Goal: Task Accomplishment & Management: Complete application form

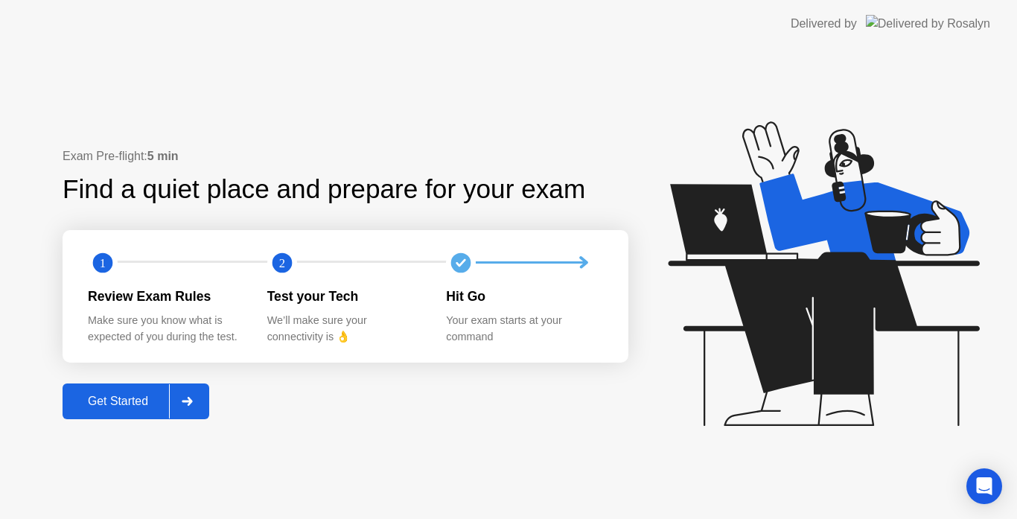
click at [109, 387] on button "Get Started" at bounding box center [136, 401] width 147 height 36
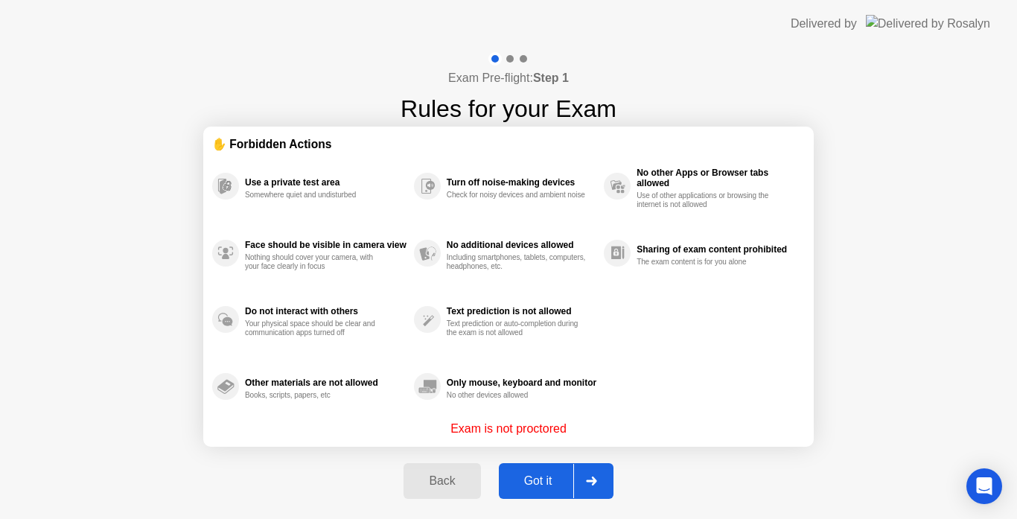
click at [546, 482] on div "Got it" at bounding box center [538, 480] width 70 height 13
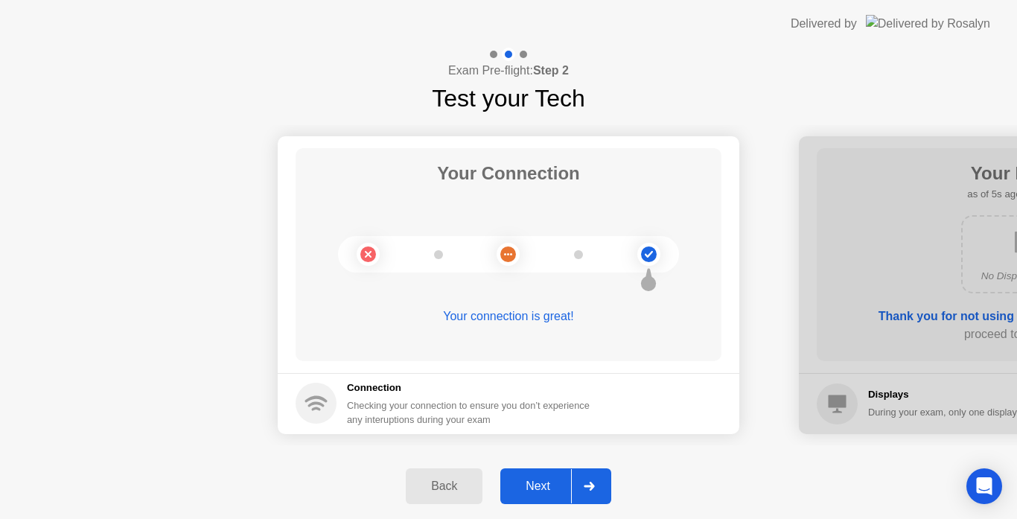
click at [552, 475] on button "Next" at bounding box center [555, 486] width 111 height 36
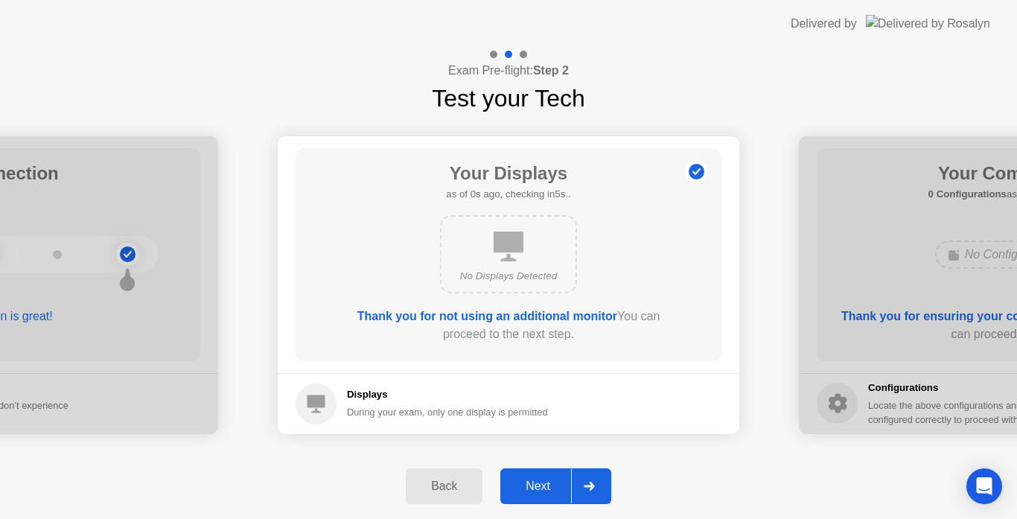
click at [552, 475] on button "Next" at bounding box center [555, 486] width 111 height 36
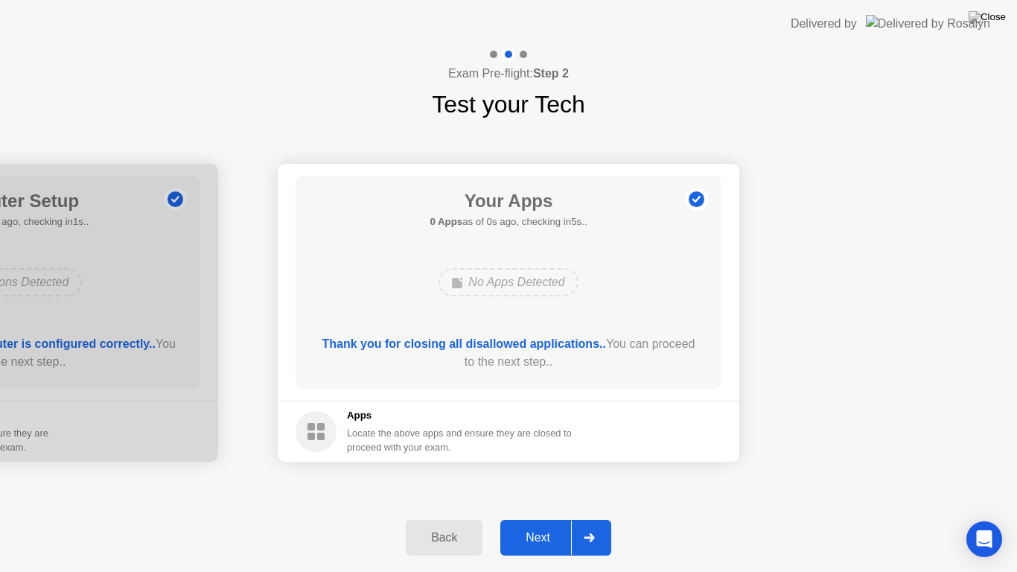
click at [535, 518] on div "Next" at bounding box center [538, 537] width 66 height 13
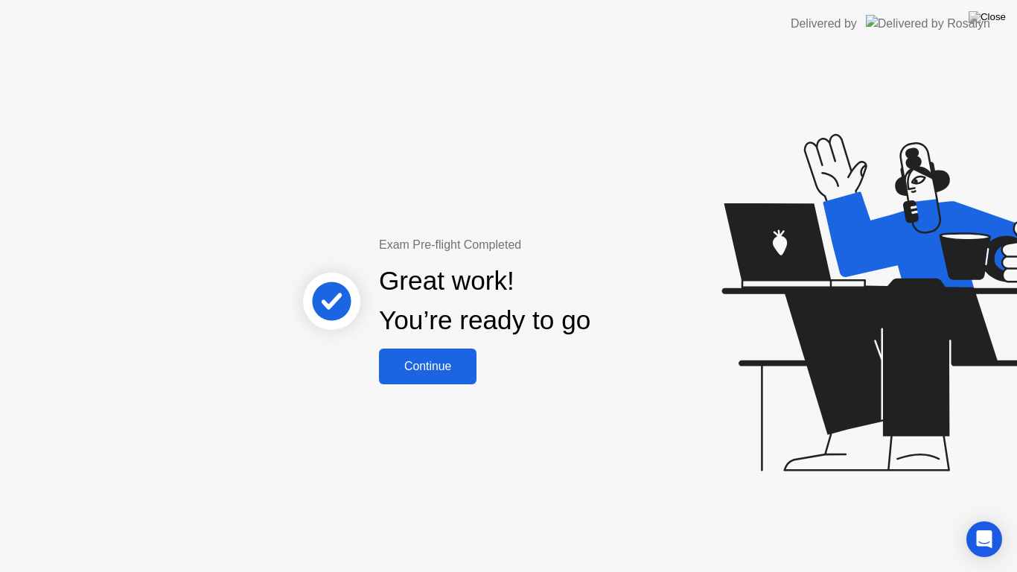
click at [421, 354] on button "Continue" at bounding box center [428, 366] width 98 height 36
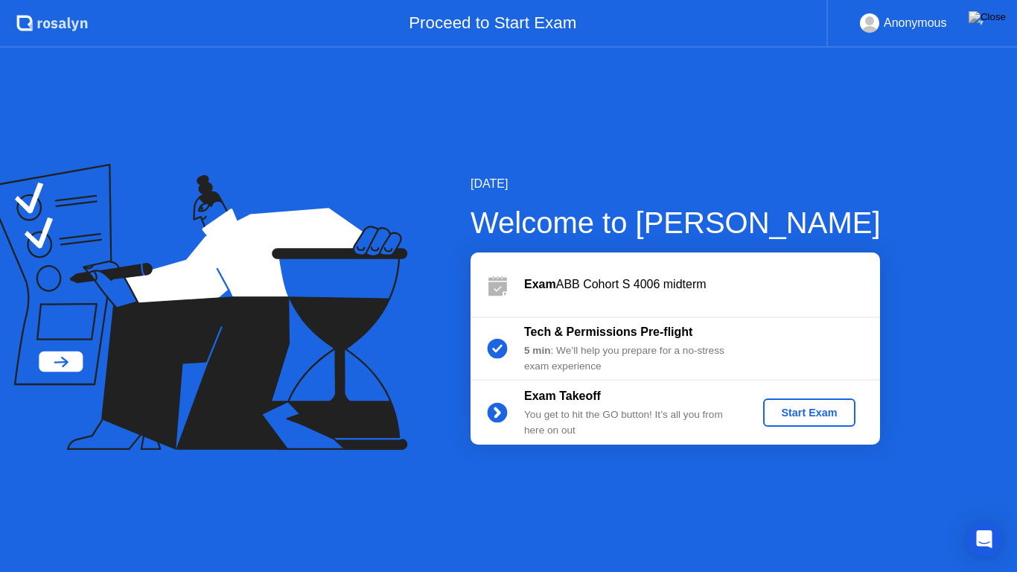
click at [809, 418] on div "Start Exam" at bounding box center [809, 412] width 80 height 12
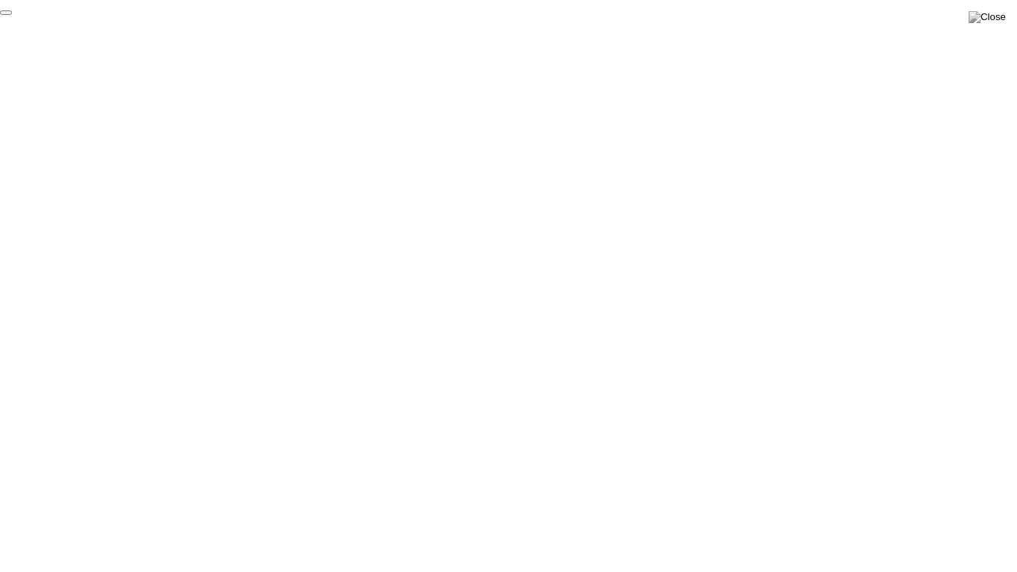
click div "End Proctoring Session"
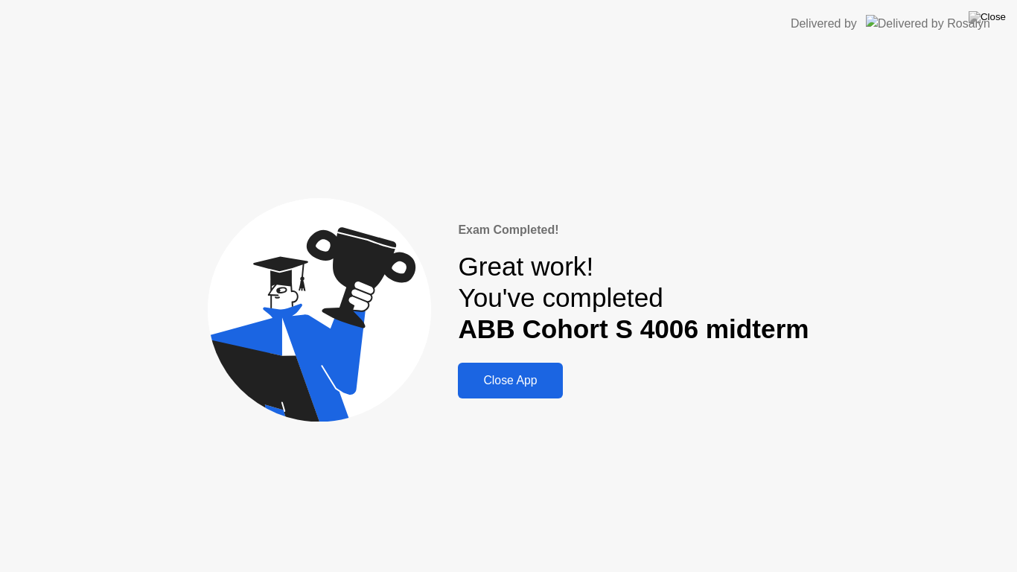
click at [543, 375] on div "Close App" at bounding box center [509, 380] width 95 height 13
